Goal: Transaction & Acquisition: Purchase product/service

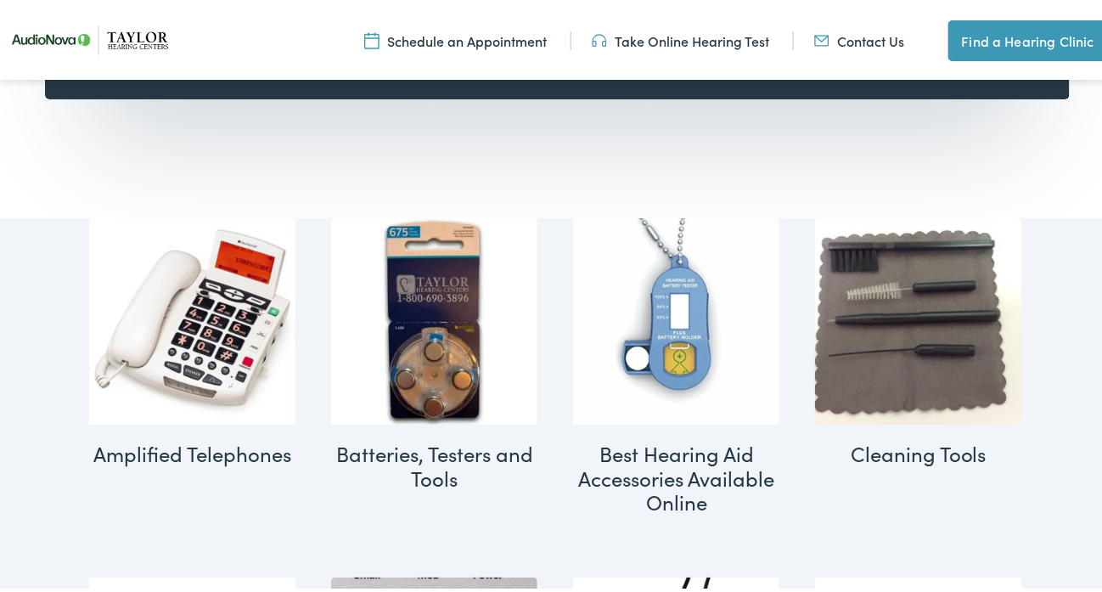
scroll to position [622, 0]
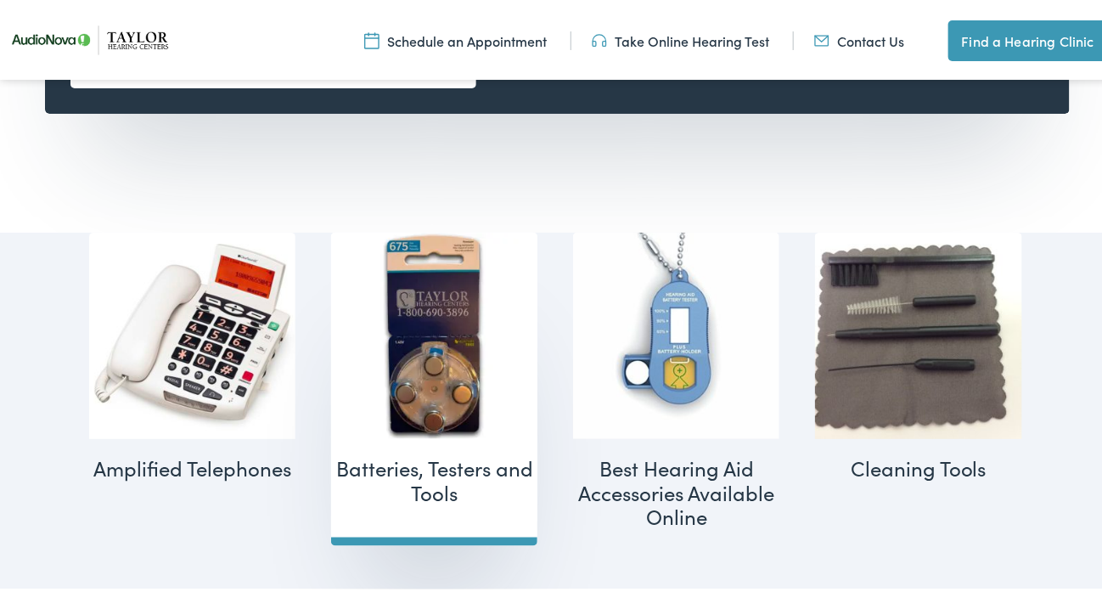
click at [430, 459] on h2 "Batteries, Testers and Tools (14)" at bounding box center [434, 477] width 206 height 83
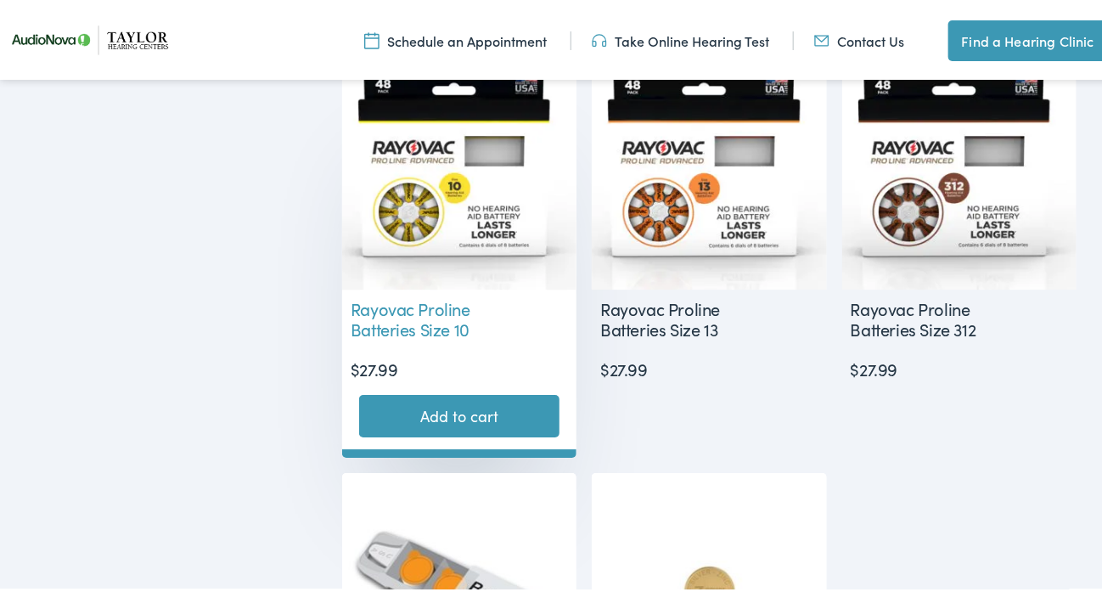
scroll to position [1839, 0]
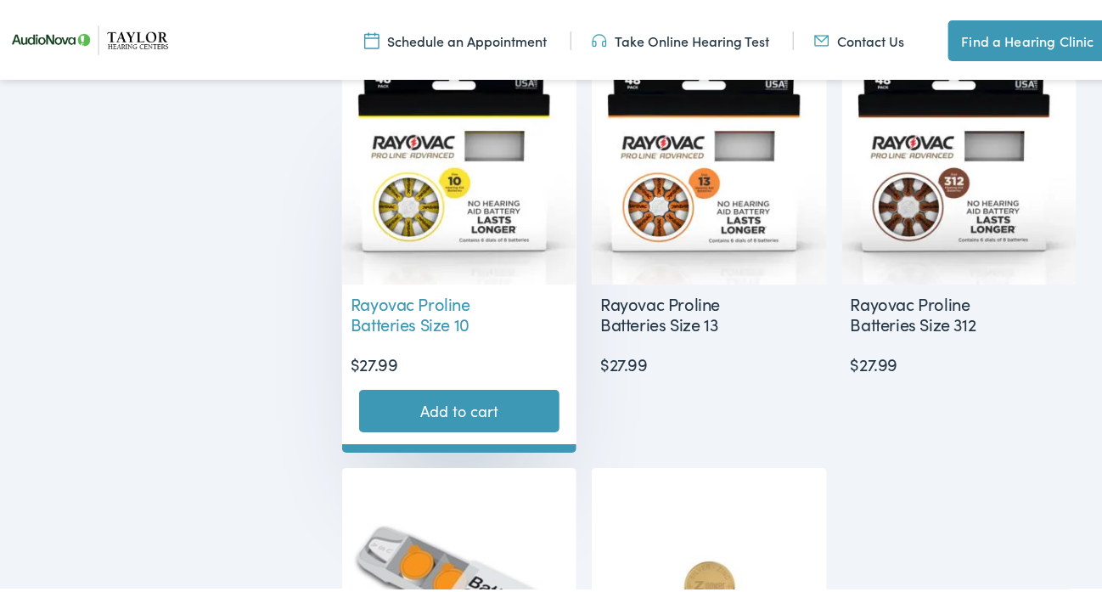
click at [464, 391] on link "Add to cart" at bounding box center [459, 407] width 201 height 42
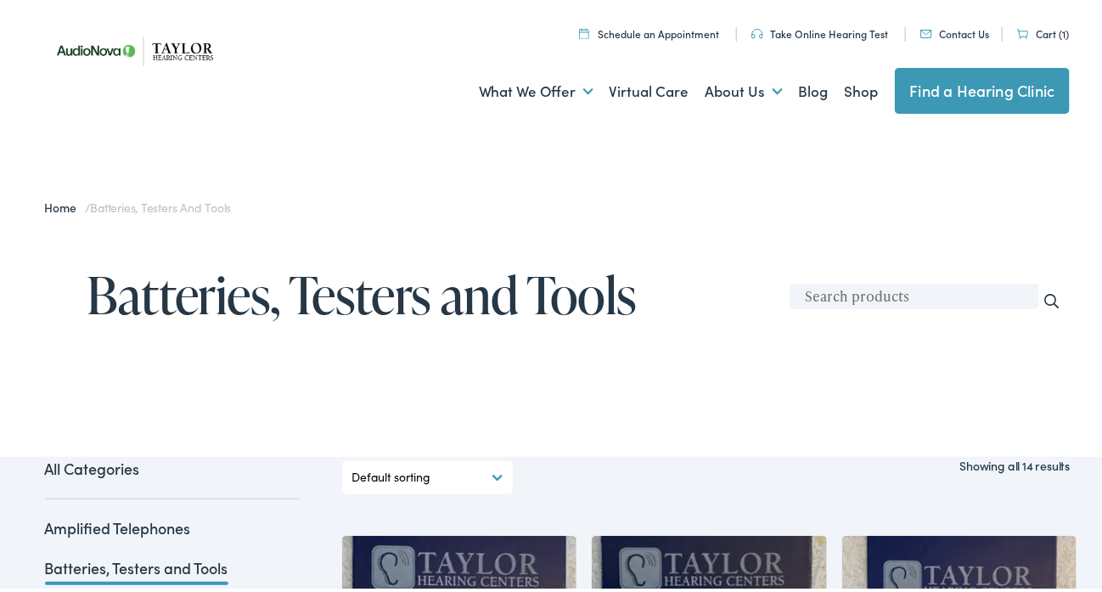
scroll to position [0, 0]
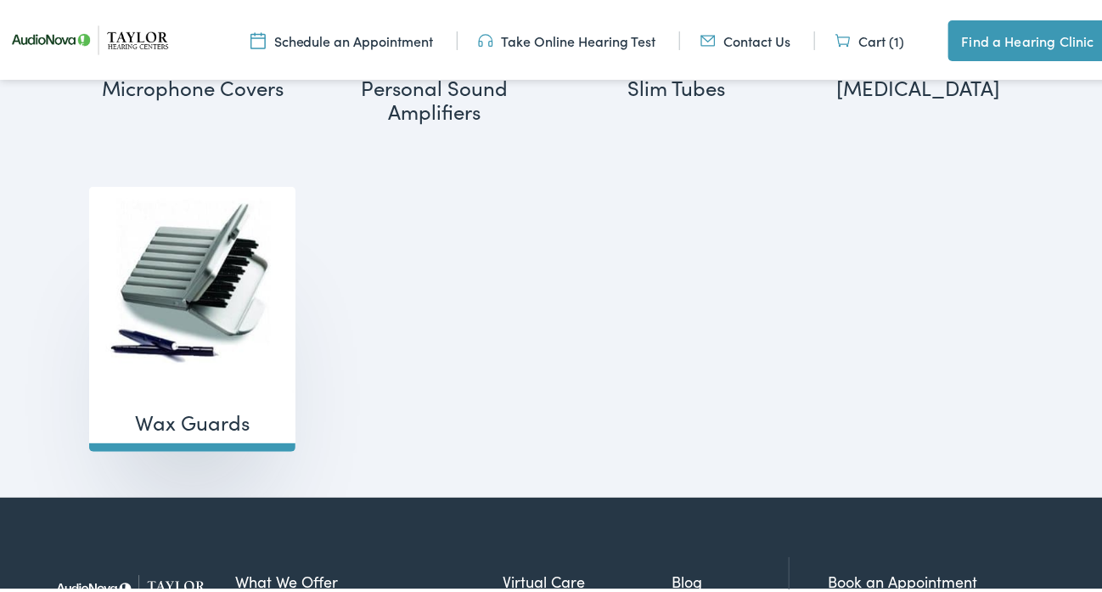
scroll to position [2038, 0]
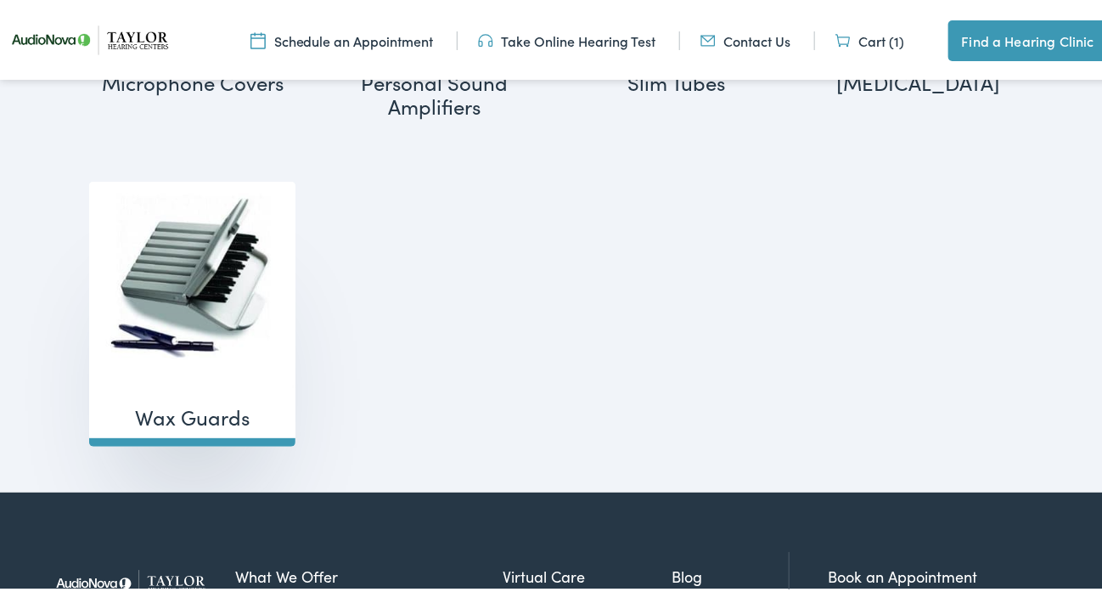
click at [182, 323] on img "Visit product category Wax Guards" at bounding box center [192, 281] width 206 height 206
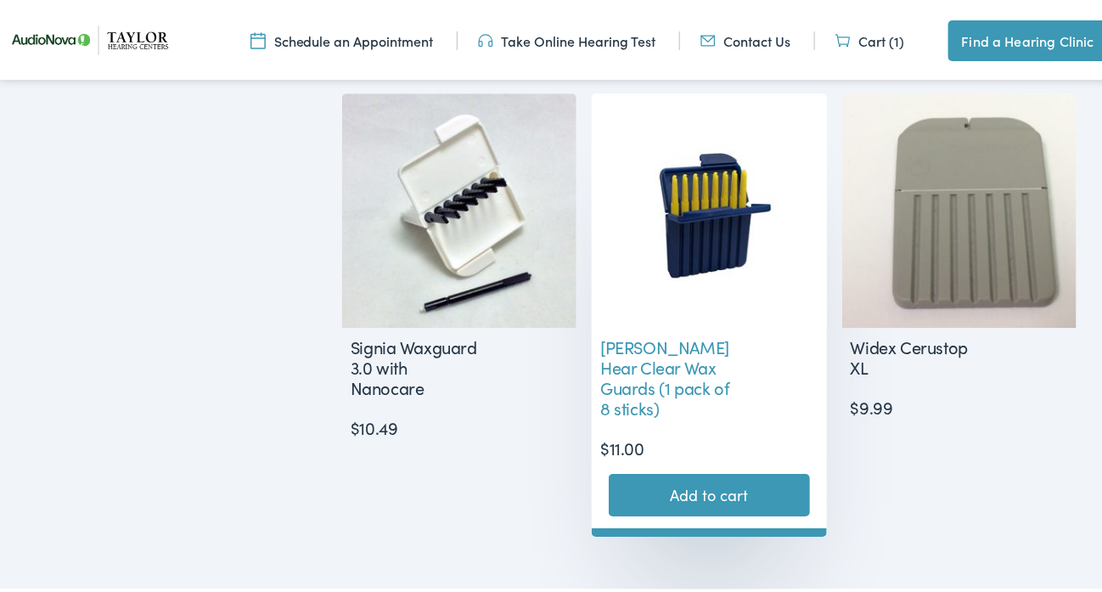
scroll to position [1868, 0]
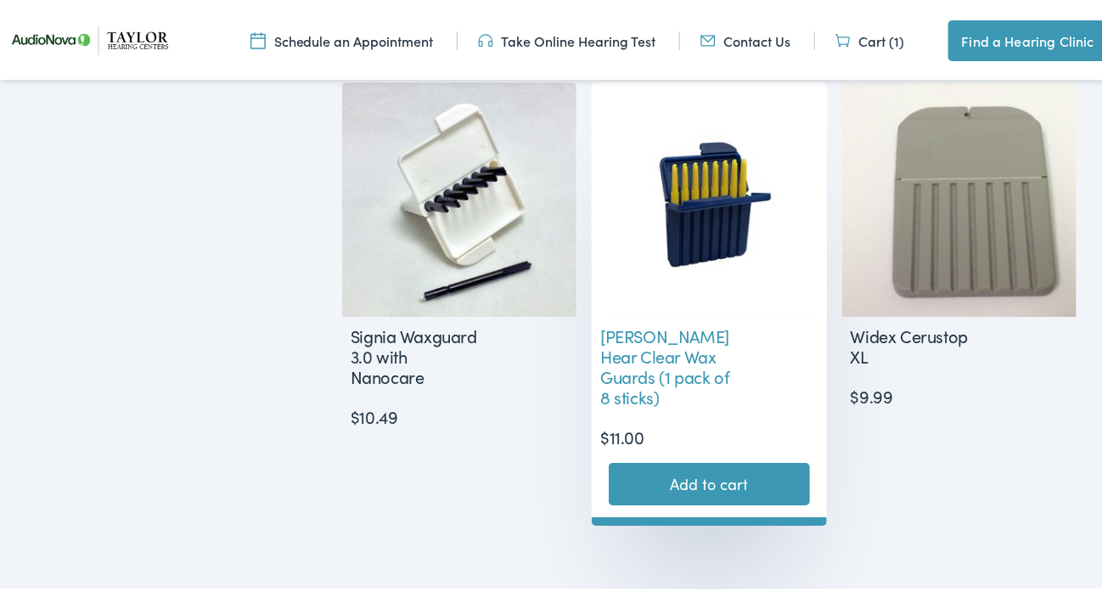
click at [696, 461] on link "Add to cart" at bounding box center [709, 480] width 201 height 42
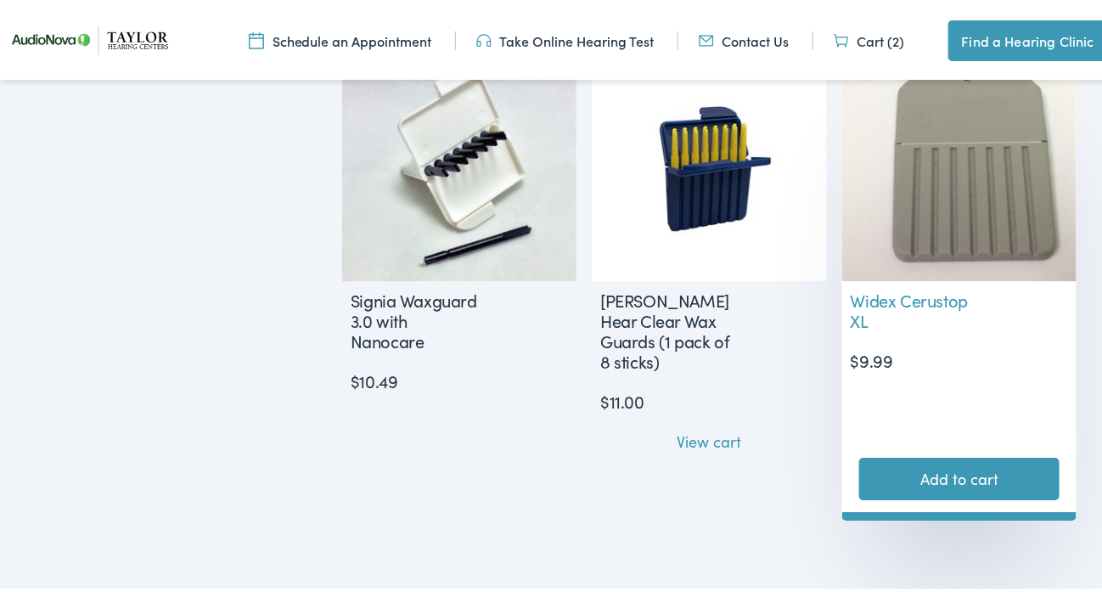
scroll to position [1924, 0]
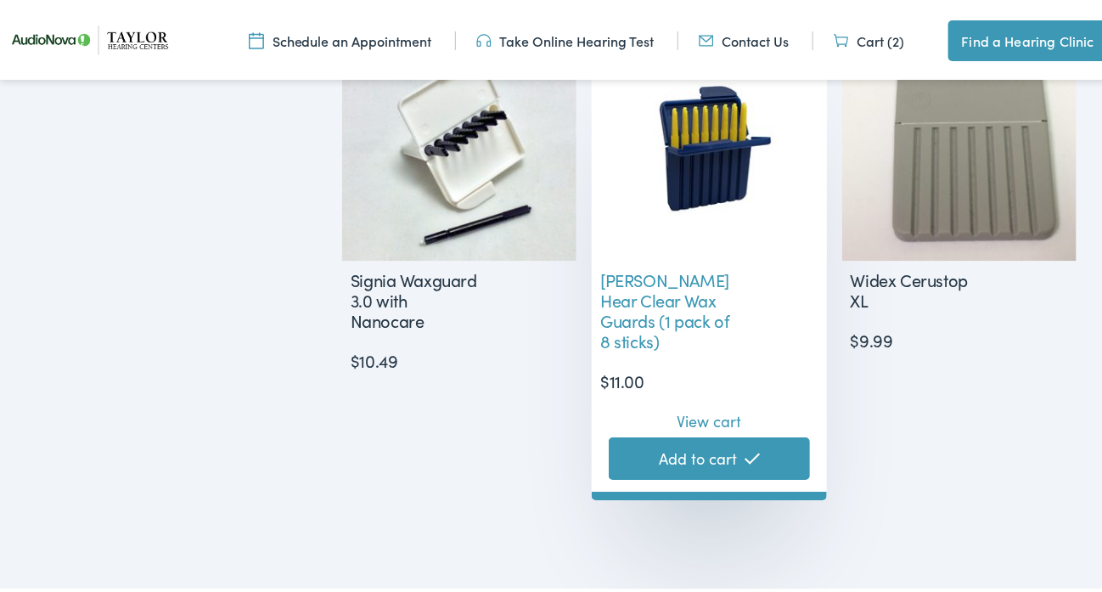
click at [709, 398] on link "View cart" at bounding box center [710, 413] width 65 height 31
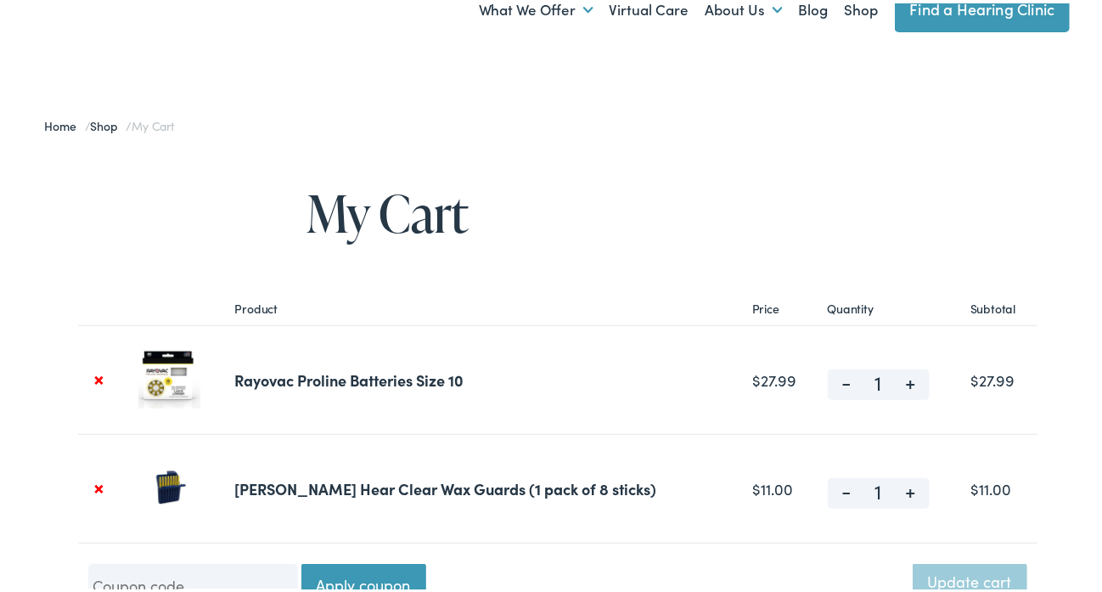
scroll to position [113, 0]
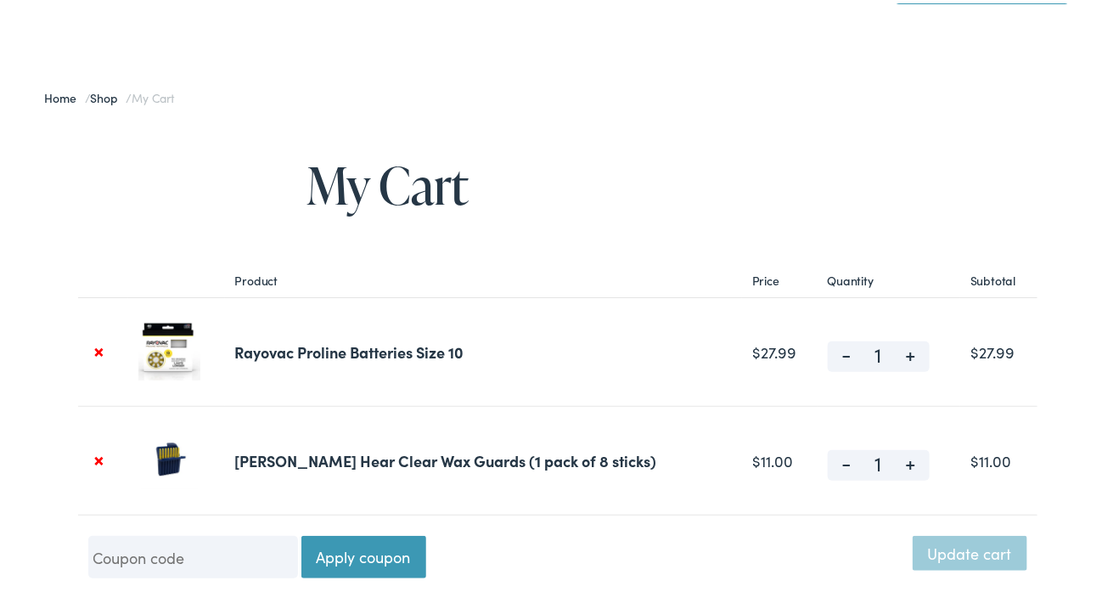
click at [891, 454] on span "+" at bounding box center [910, 457] width 38 height 20
type input "2"
click at [891, 454] on span "+" at bounding box center [910, 457] width 38 height 20
type input "3"
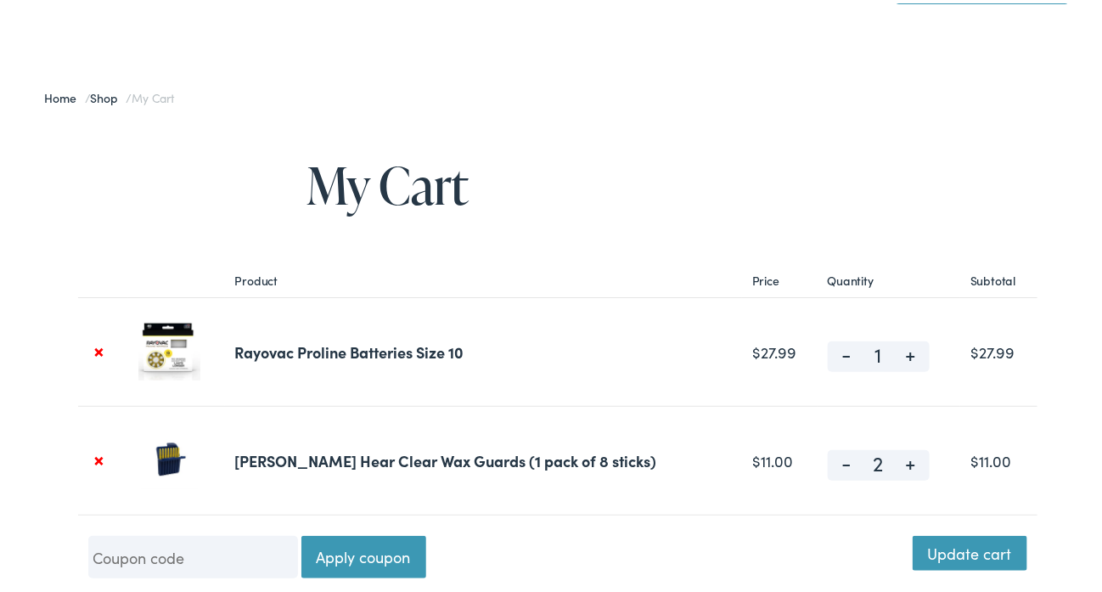
type input "3"
click at [891, 454] on span "+" at bounding box center [910, 457] width 38 height 20
type input "4"
click at [891, 454] on span "+" at bounding box center [910, 457] width 38 height 20
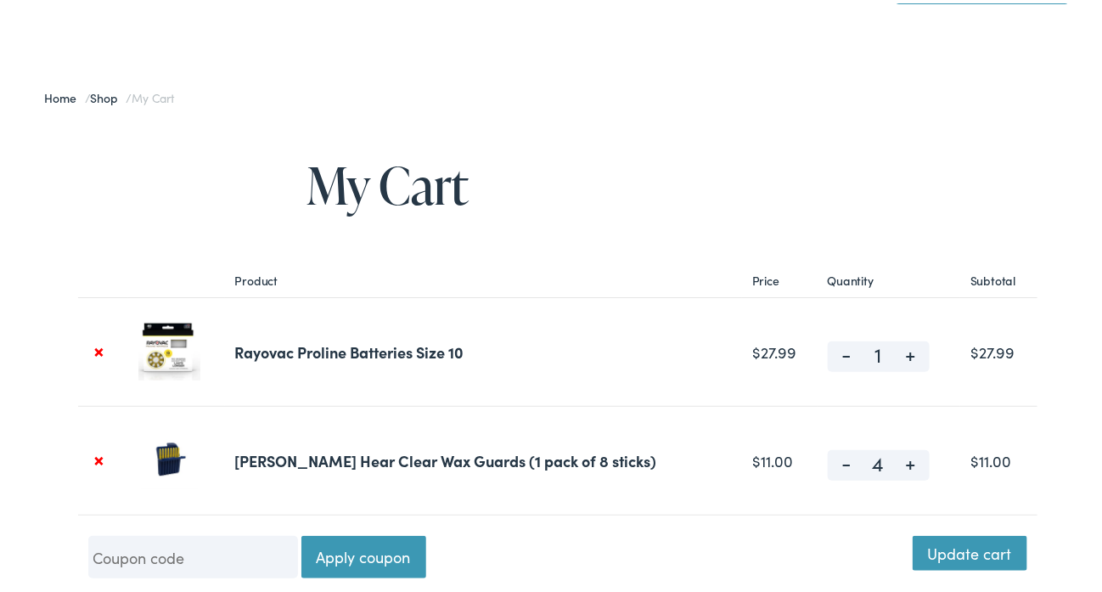
type input "5"
click at [891, 454] on span "+" at bounding box center [910, 457] width 38 height 20
type input "6"
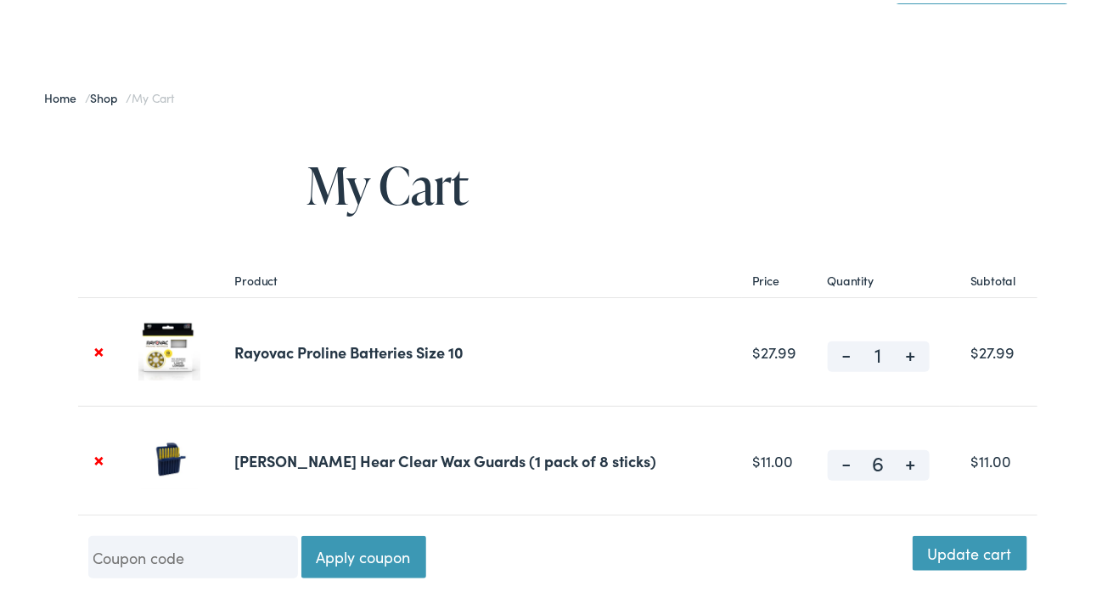
click at [891, 454] on span "+" at bounding box center [910, 457] width 38 height 20
type input "7"
click at [891, 454] on span "+" at bounding box center [910, 457] width 38 height 20
type input "8"
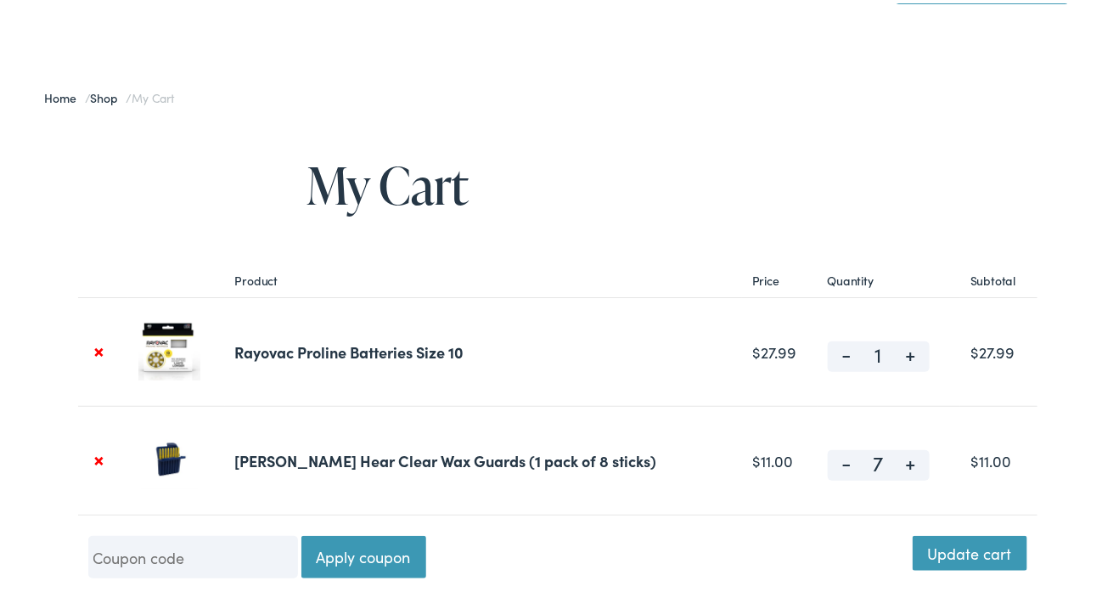
type input "8"
click at [891, 351] on span "+" at bounding box center [910, 348] width 38 height 20
type input "2"
click at [891, 351] on span "+" at bounding box center [910, 348] width 38 height 20
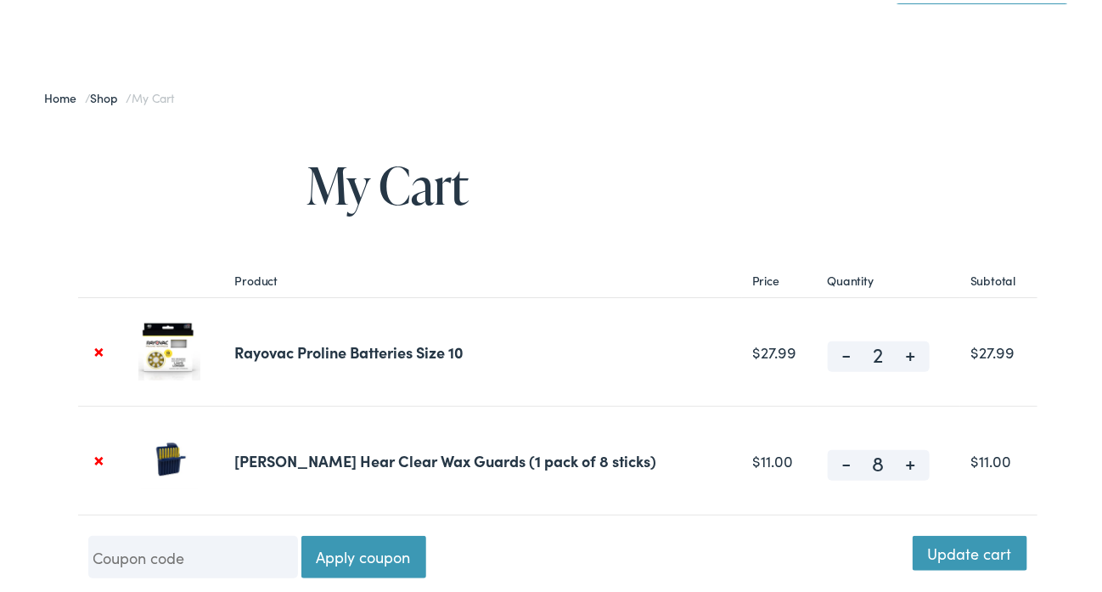
type input "3"
click at [974, 543] on button "Update cart" at bounding box center [970, 549] width 115 height 34
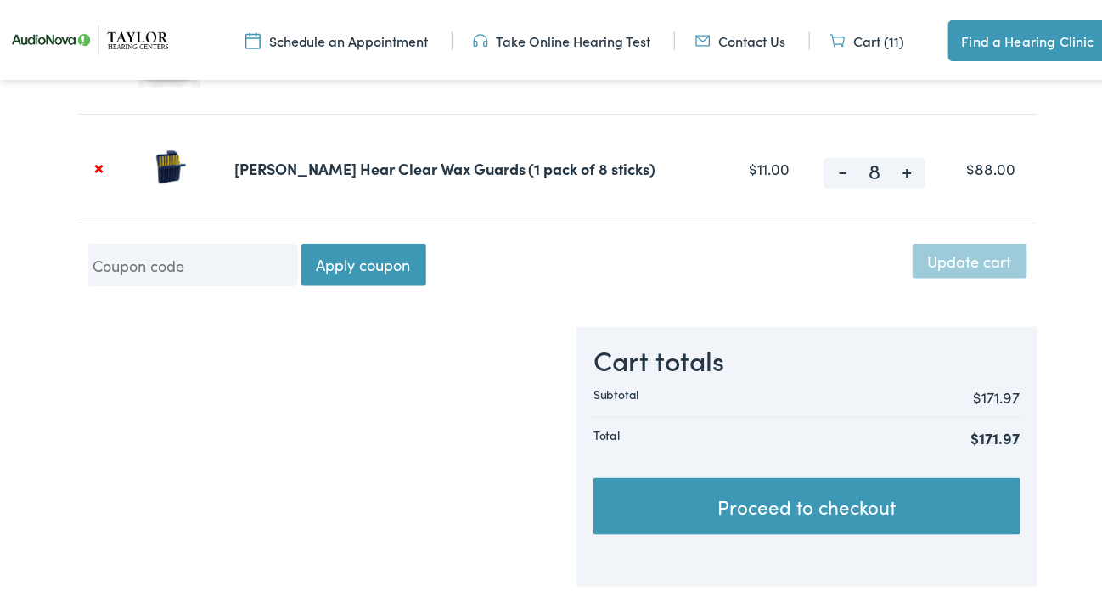
scroll to position [543, 0]
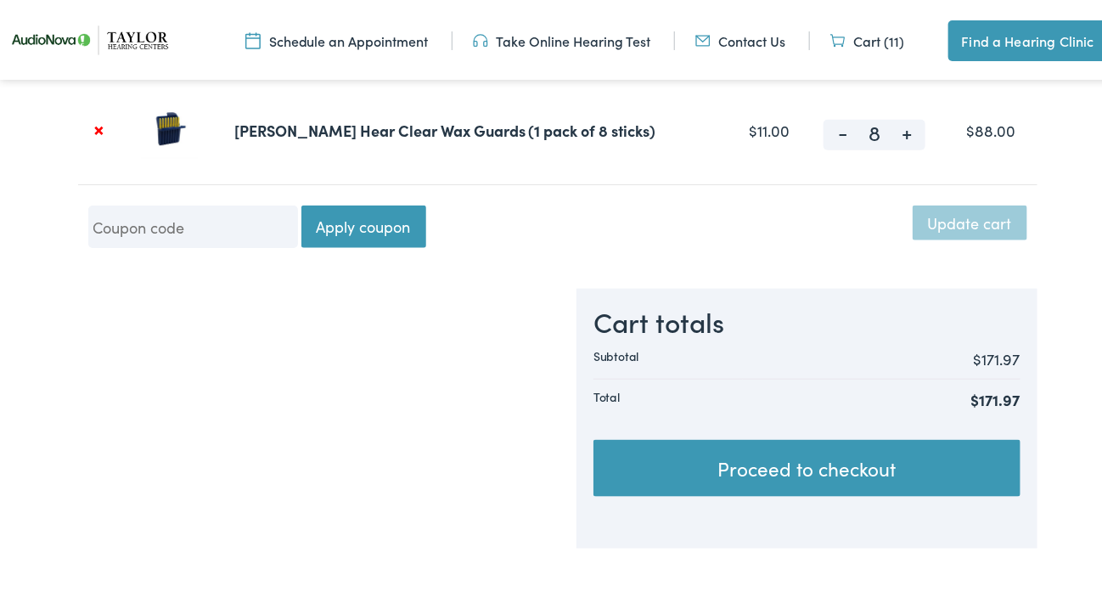
click at [848, 458] on link "Proceed to checkout" at bounding box center [806, 465] width 426 height 58
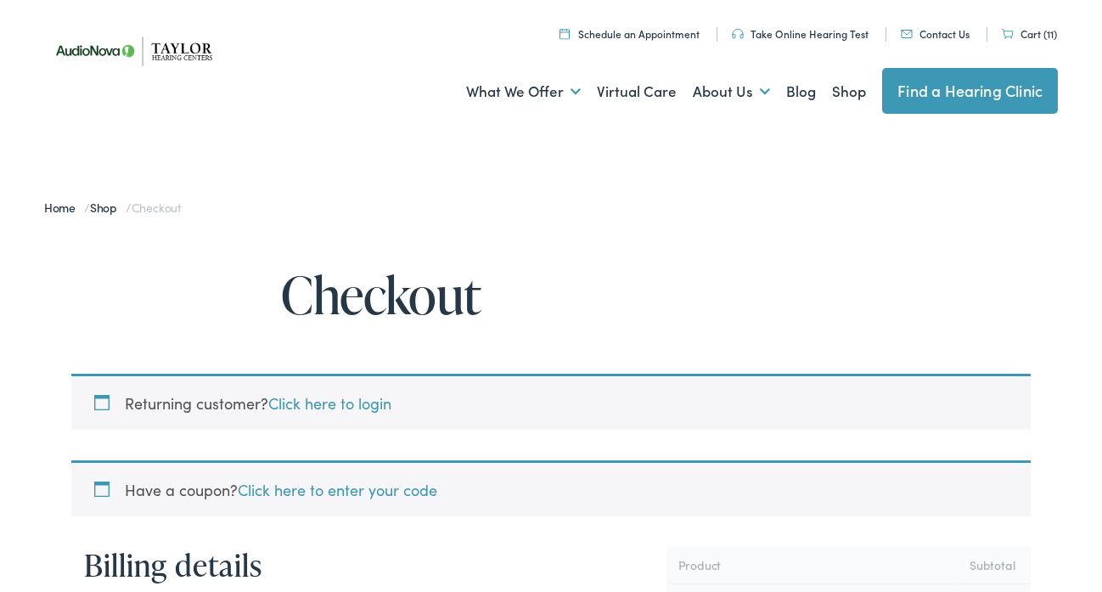
select select "TN"
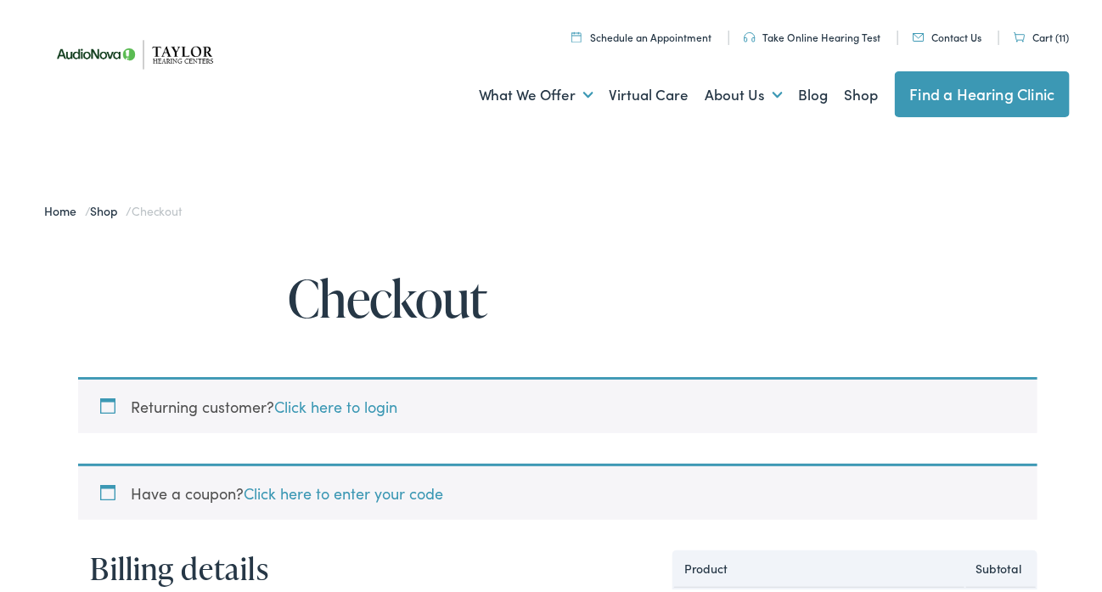
click at [335, 396] on link "Click here to login" at bounding box center [336, 402] width 123 height 21
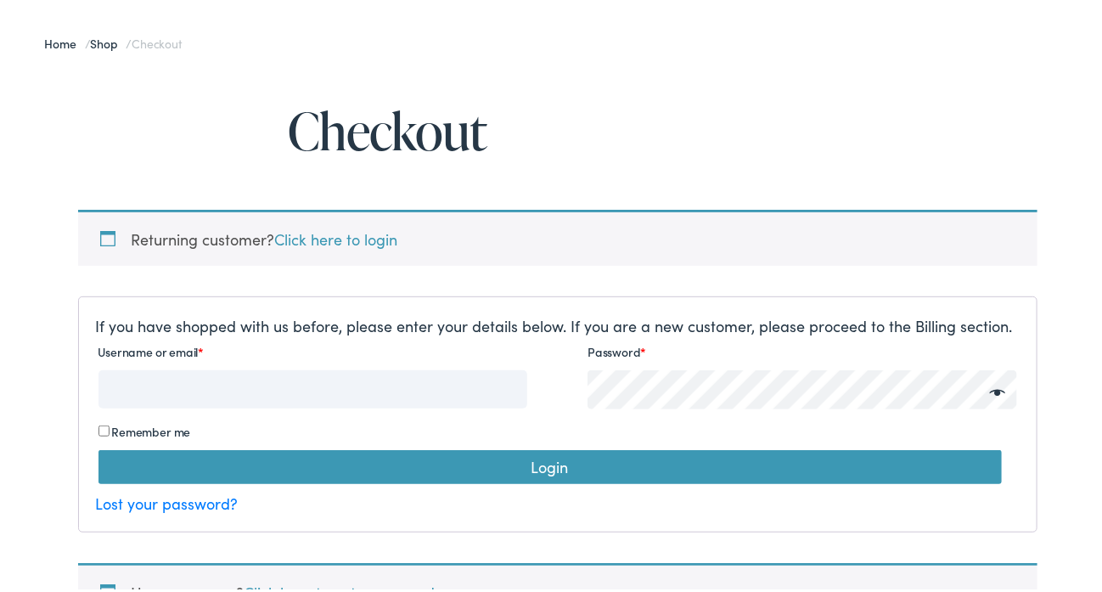
scroll to position [170, 0]
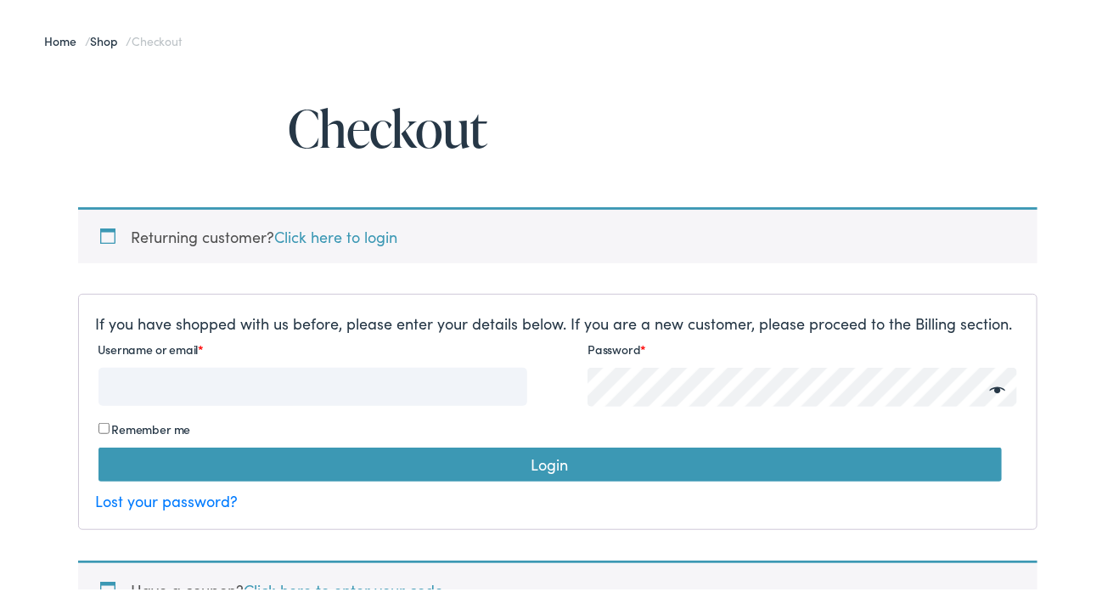
click at [155, 385] on input "Username or email *" at bounding box center [312, 383] width 429 height 38
type input "[EMAIL_ADDRESS][DOMAIN_NAME]"
click at [98, 421] on input "Remember me" at bounding box center [103, 424] width 11 height 11
checkbox input "true"
click at [549, 458] on button "Login" at bounding box center [549, 461] width 903 height 34
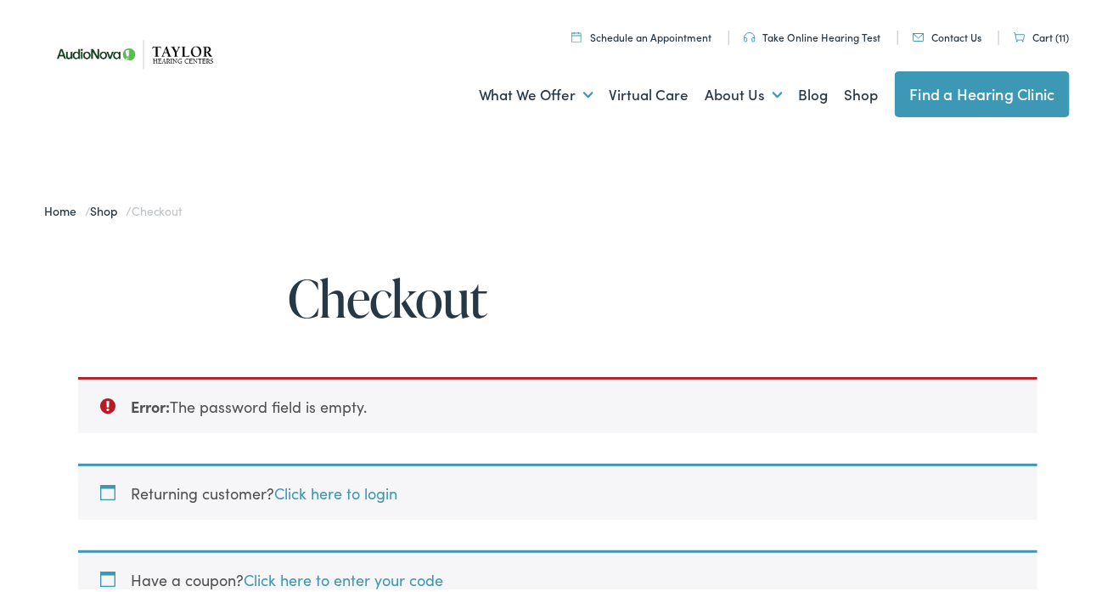
select select "TN"
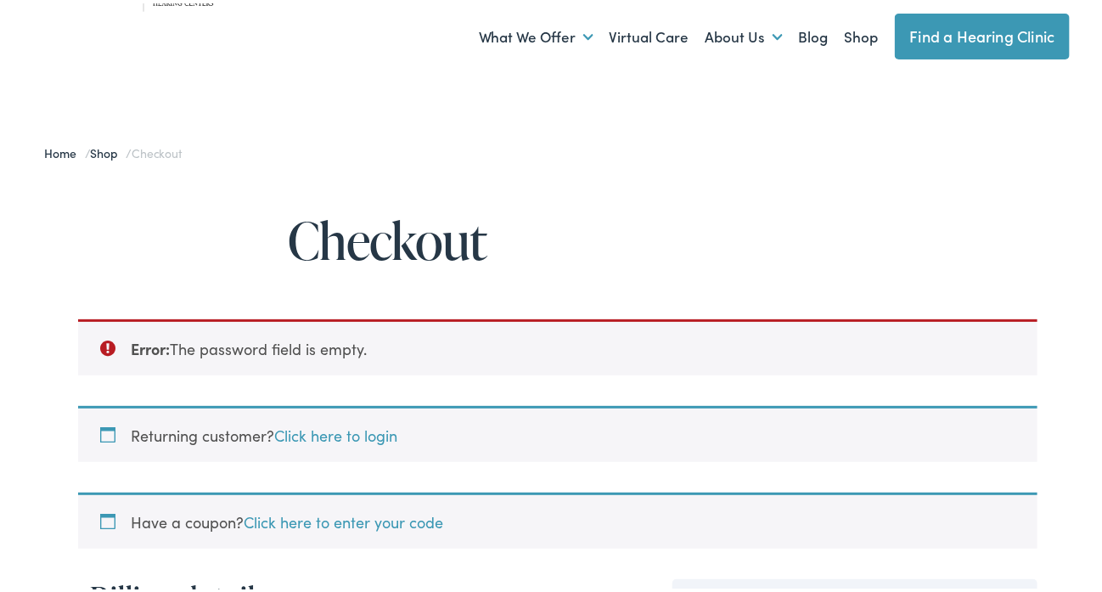
scroll to position [56, 0]
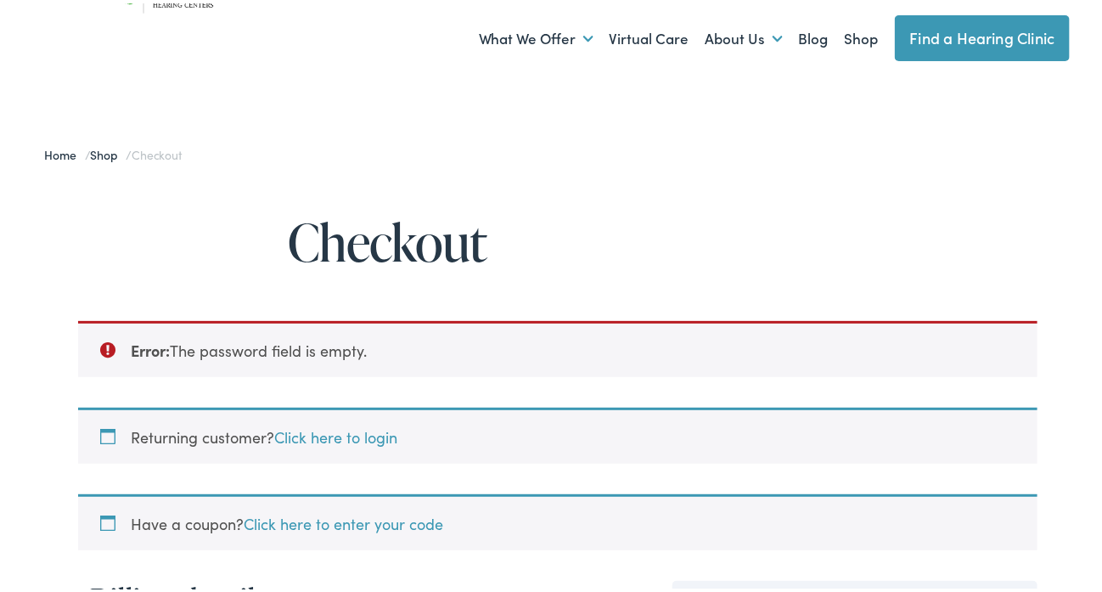
click at [321, 429] on link "Click here to login" at bounding box center [336, 433] width 123 height 21
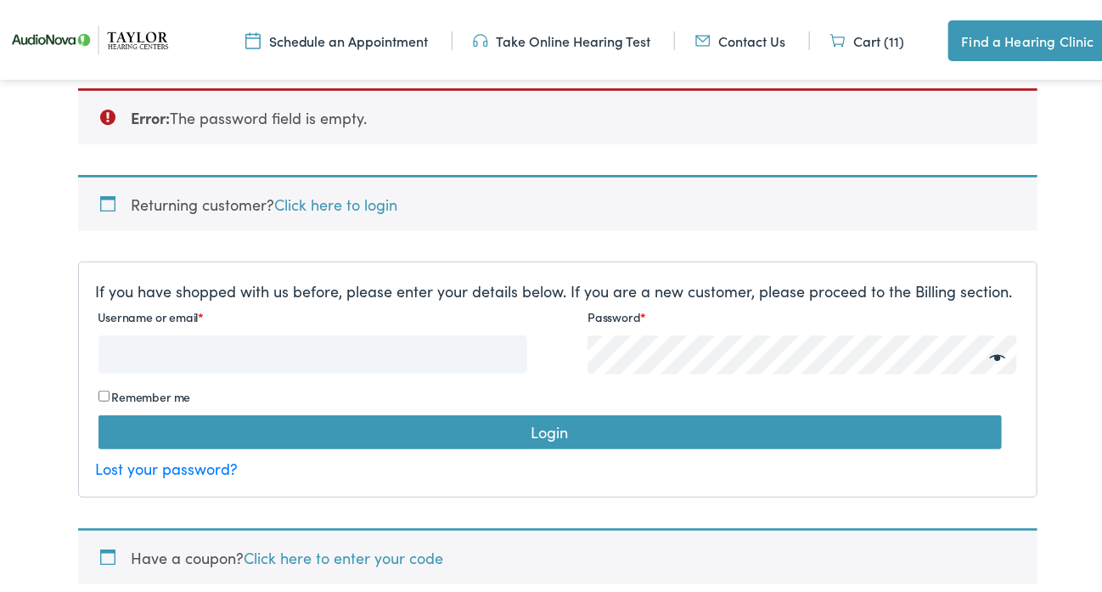
scroll to position [283, 0]
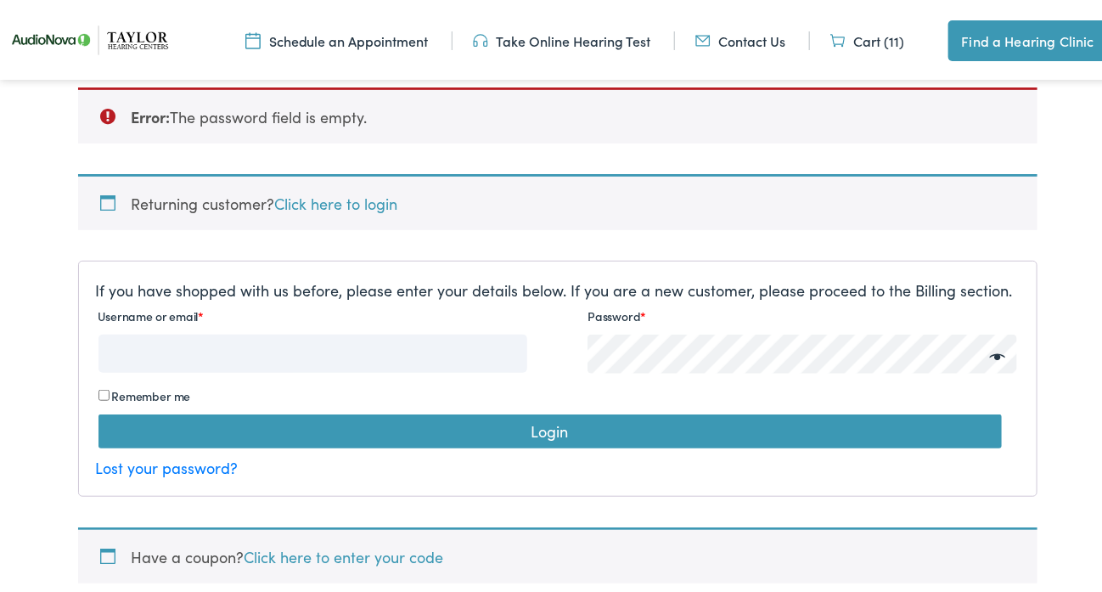
click at [151, 345] on input "Username or email *" at bounding box center [312, 350] width 429 height 38
type input "[EMAIL_ADDRESS][DOMAIN_NAME]"
click at [990, 349] on span at bounding box center [993, 353] width 25 height 23
click at [559, 421] on button "Login" at bounding box center [549, 428] width 903 height 34
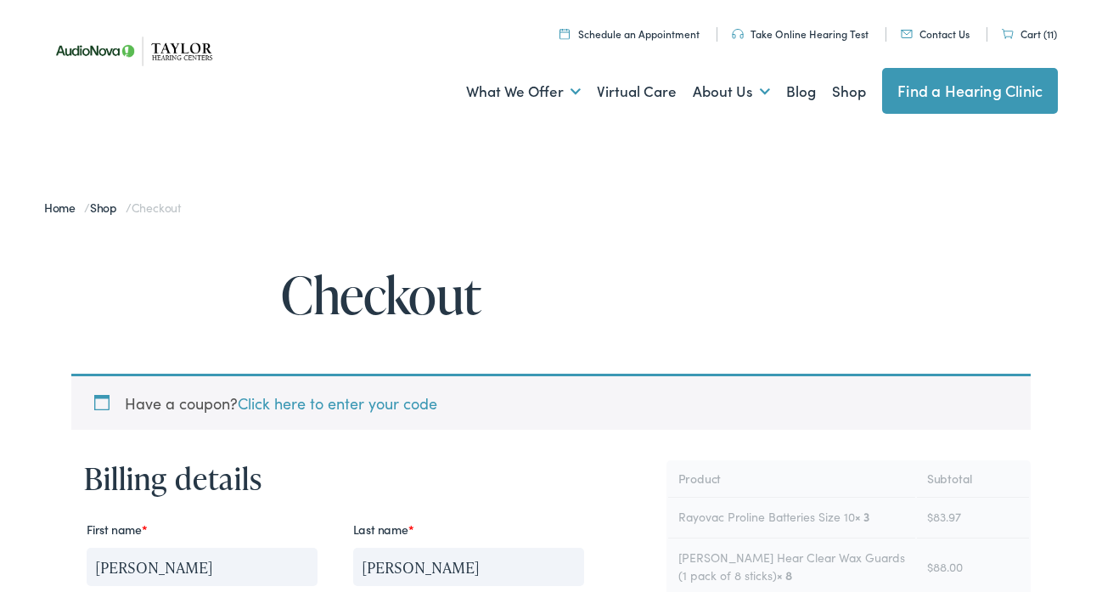
select select "OH"
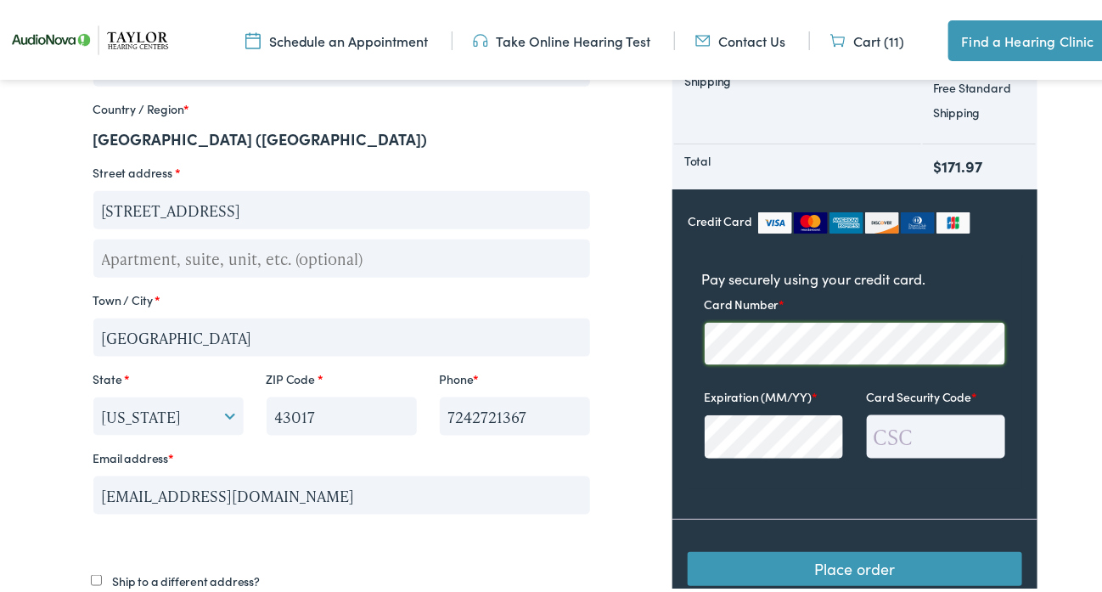
scroll to position [565, 0]
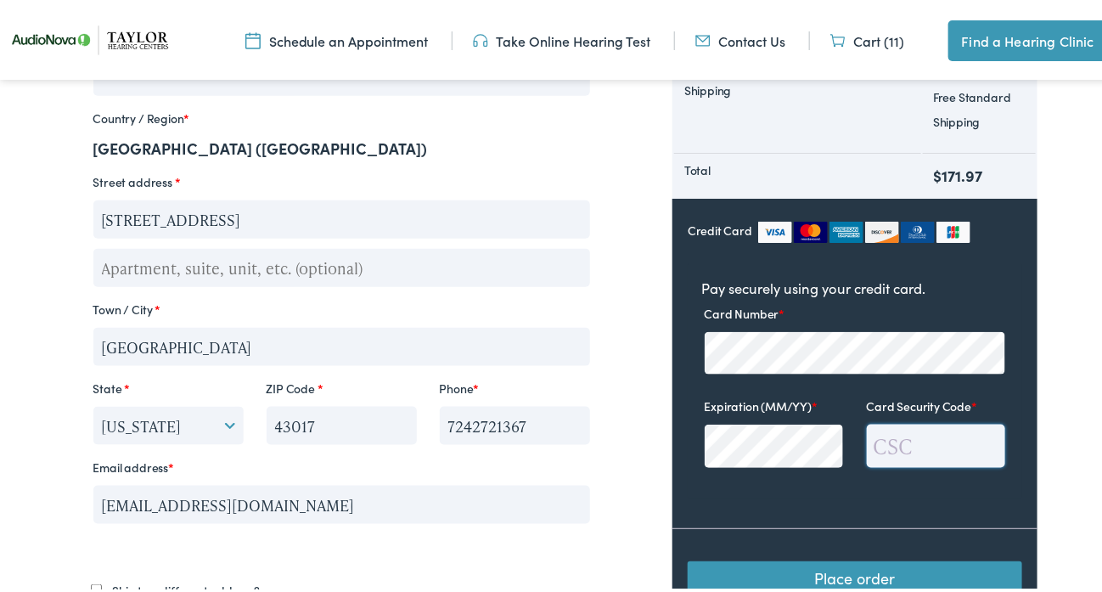
click at [898, 437] on input "Card Security Code *" at bounding box center [936, 442] width 138 height 43
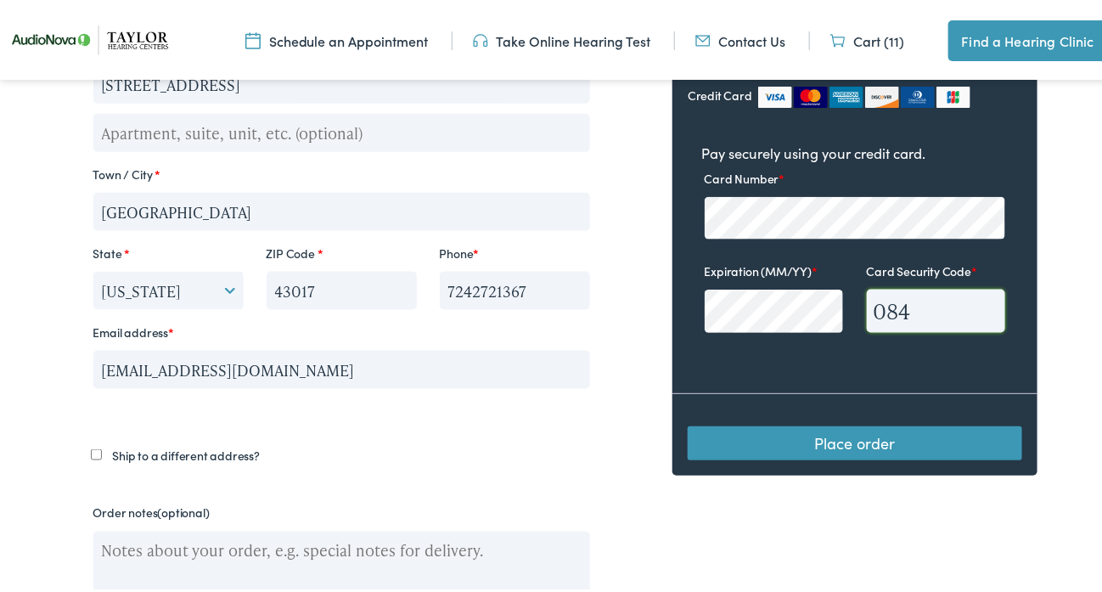
scroll to position [707, 0]
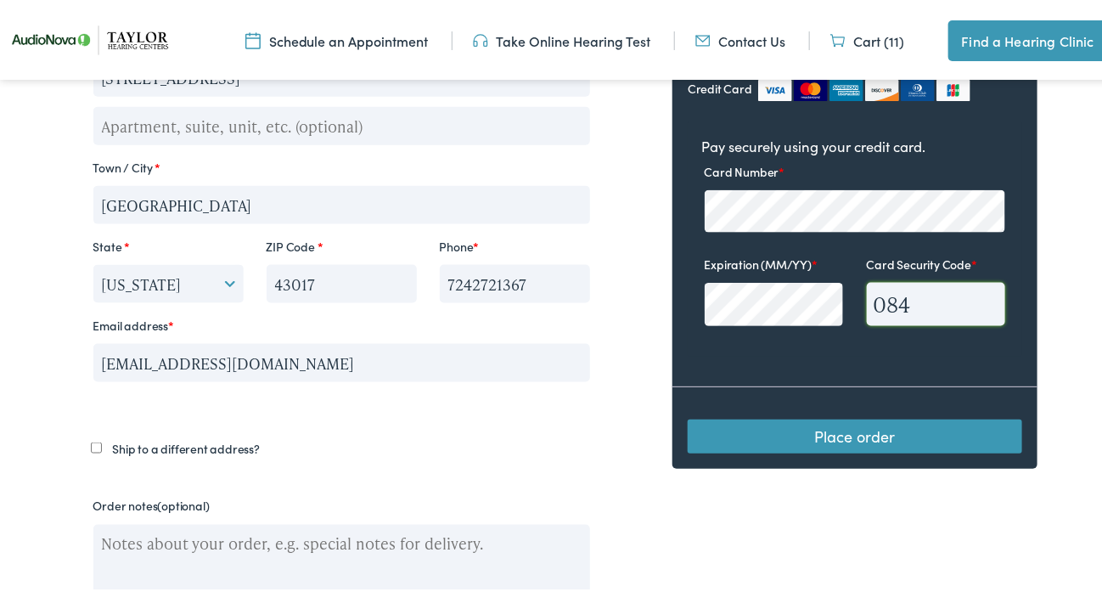
type input "084"
click at [849, 419] on button "Place order" at bounding box center [855, 433] width 334 height 34
click at [879, 422] on button "Place order" at bounding box center [855, 433] width 334 height 34
click at [855, 419] on button "Place order" at bounding box center [855, 433] width 334 height 34
click at [858, 420] on button "Place order" at bounding box center [855, 433] width 334 height 34
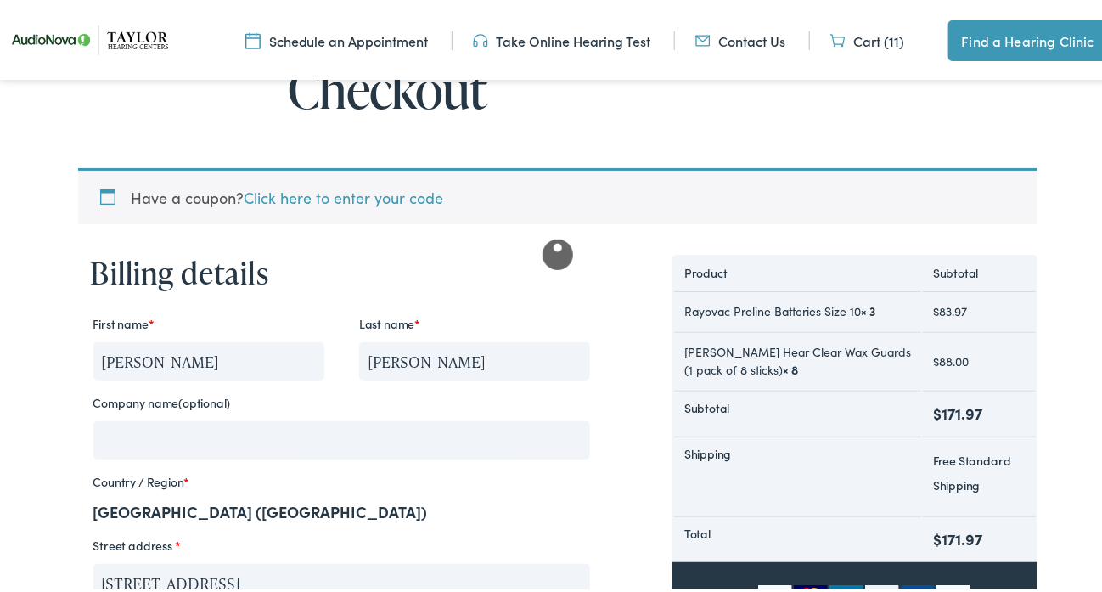
scroll to position [198, 0]
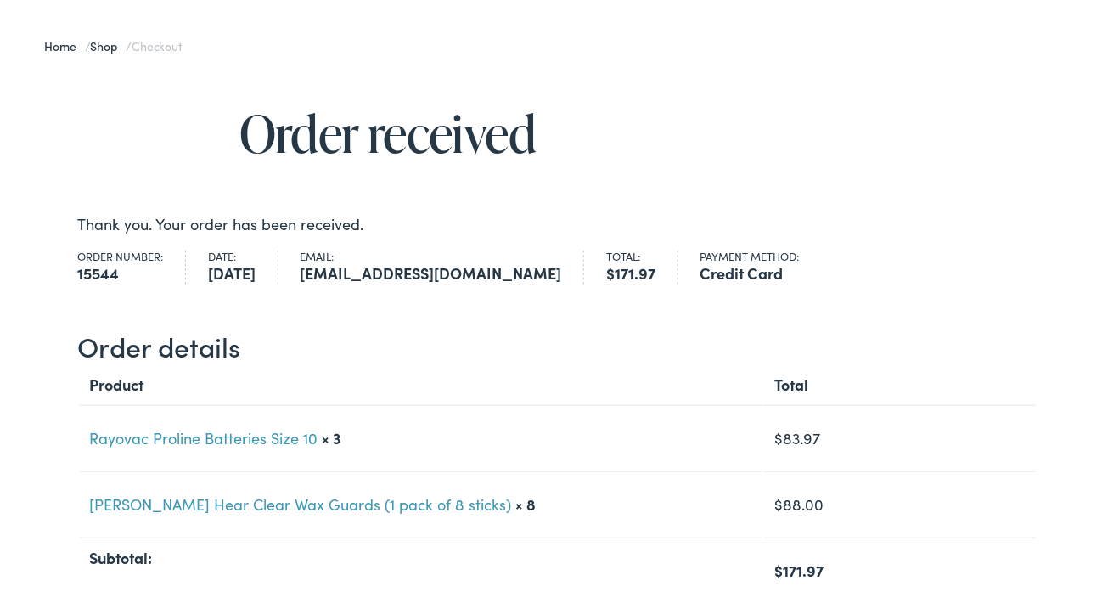
scroll to position [170, 0]
